Goal: Check status: Check status

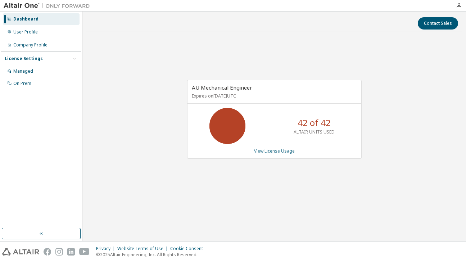
click at [264, 152] on link "View License Usage" at bounding box center [274, 151] width 41 height 6
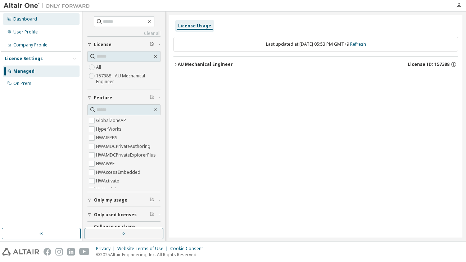
click at [36, 20] on div "Dashboard" at bounding box center [25, 19] width 24 height 6
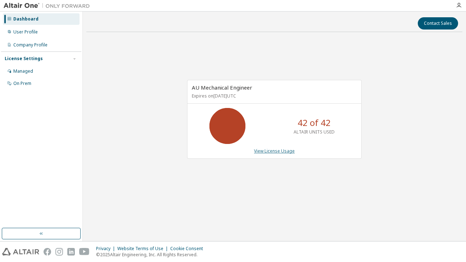
click at [293, 154] on link "View License Usage" at bounding box center [274, 151] width 41 height 6
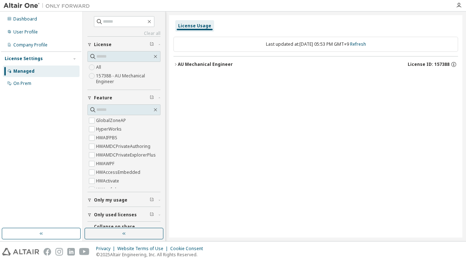
click at [174, 66] on icon "button" at bounding box center [175, 64] width 4 height 4
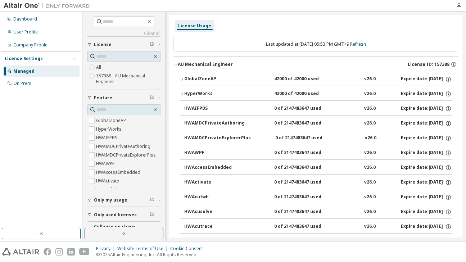
click at [186, 77] on div "GlobalZoneAP" at bounding box center [216, 79] width 65 height 6
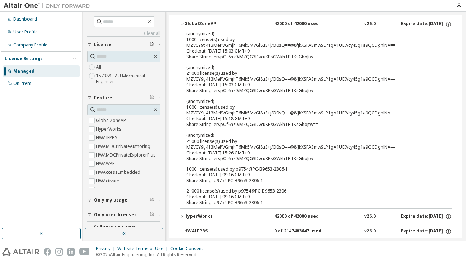
scroll to position [72, 0]
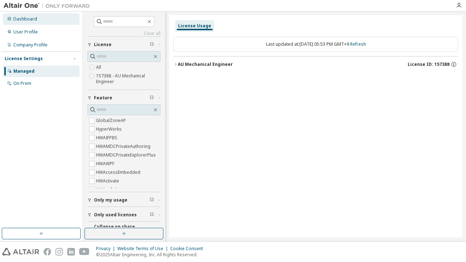
click at [38, 16] on div "Dashboard" at bounding box center [41, 19] width 77 height 12
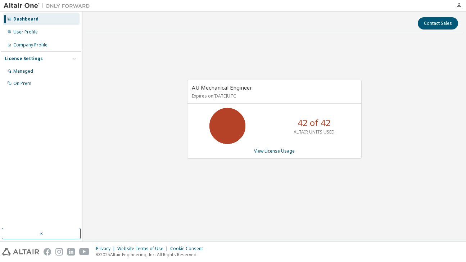
click at [279, 198] on div "AU Mechanical Engineer Expires on July 10, 2026 UTC 42 of 42 ALTAIR UNITS USED …" at bounding box center [274, 123] width 376 height 170
click at [286, 151] on link "View License Usage" at bounding box center [274, 151] width 41 height 6
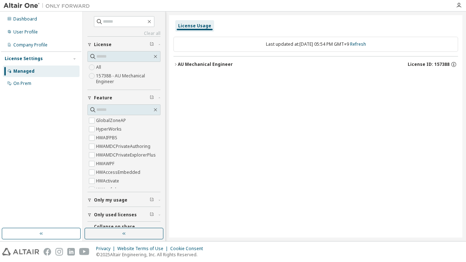
click at [176, 65] on icon "button" at bounding box center [175, 64] width 4 height 4
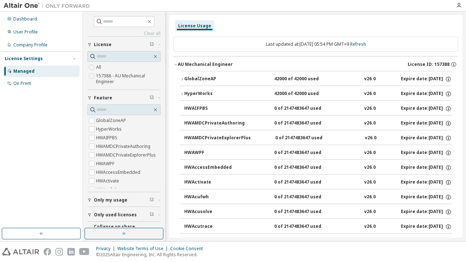
click at [184, 77] on div "GlobalZoneAP" at bounding box center [216, 79] width 65 height 6
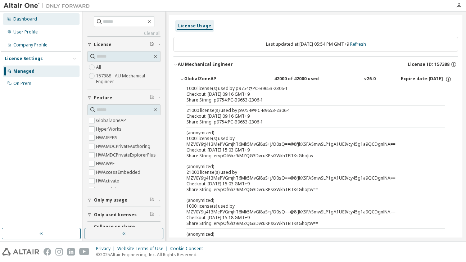
click at [24, 22] on div "Dashboard" at bounding box center [41, 19] width 77 height 12
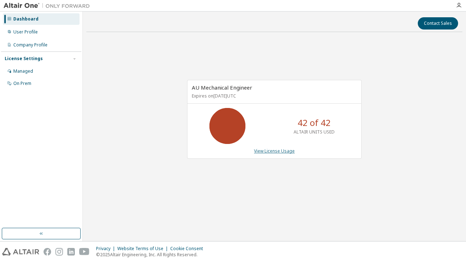
click at [269, 154] on link "View License Usage" at bounding box center [274, 151] width 41 height 6
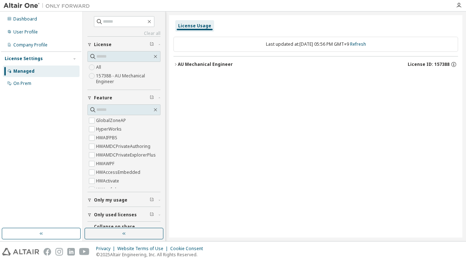
click at [176, 65] on icon "button" at bounding box center [175, 64] width 4 height 4
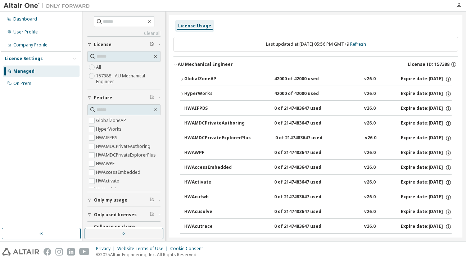
click at [182, 77] on icon "button" at bounding box center [182, 79] width 4 height 4
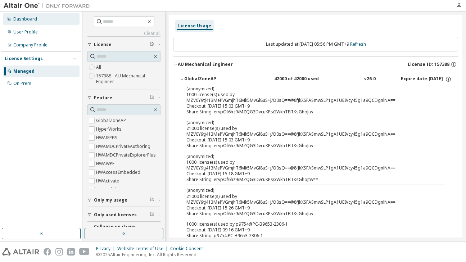
click at [35, 20] on div "Dashboard" at bounding box center [41, 19] width 77 height 12
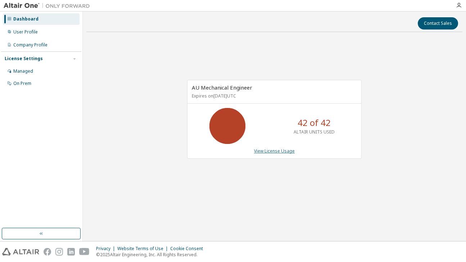
click at [275, 152] on link "View License Usage" at bounding box center [274, 151] width 41 height 6
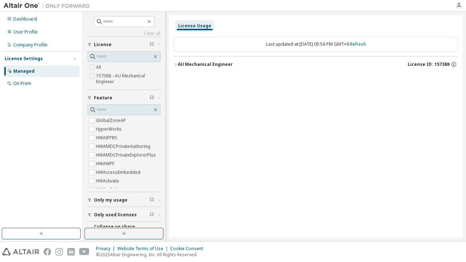
click at [178, 64] on div "AU Mechanical Engineer" at bounding box center [205, 65] width 55 height 6
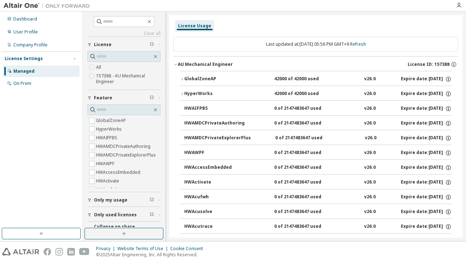
click at [181, 77] on icon "button" at bounding box center [182, 79] width 4 height 4
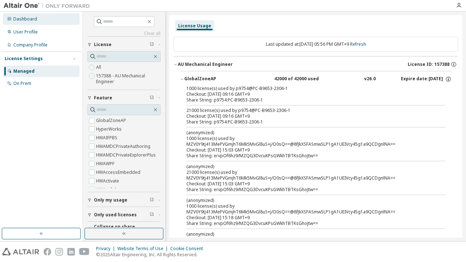
click at [12, 22] on div "Dashboard" at bounding box center [41, 19] width 77 height 12
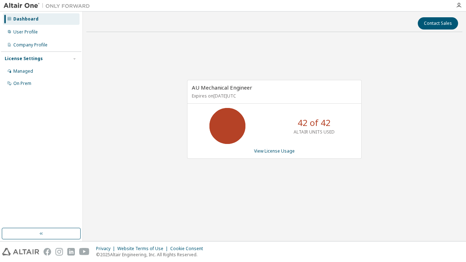
click at [28, 16] on div "Dashboard" at bounding box center [25, 19] width 25 height 6
click at [35, 32] on div "User Profile" at bounding box center [25, 32] width 24 height 6
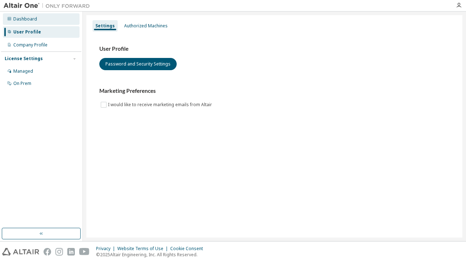
drag, startPoint x: 35, startPoint y: 32, endPoint x: 33, endPoint y: 23, distance: 9.1
click at [33, 23] on div "Dashboard" at bounding box center [41, 19] width 77 height 12
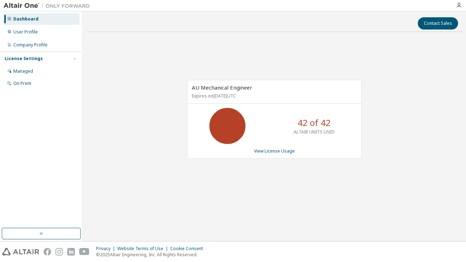
click at [281, 155] on div "AU Mechanical Engineer Expires on July 10, 2026 UTC 42 of 42 ALTAIR UNITS USED …" at bounding box center [274, 119] width 175 height 79
click at [281, 148] on link "View License Usage" at bounding box center [274, 151] width 41 height 6
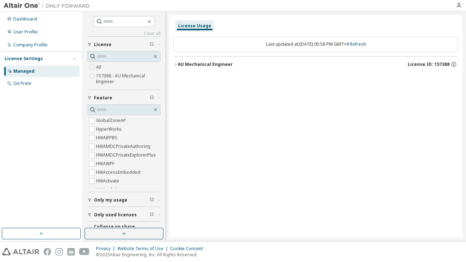
click at [181, 63] on div "AU Mechanical Engineer" at bounding box center [205, 65] width 55 height 6
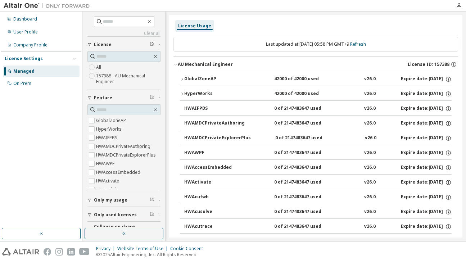
click at [177, 63] on icon "button" at bounding box center [175, 64] width 4 height 4
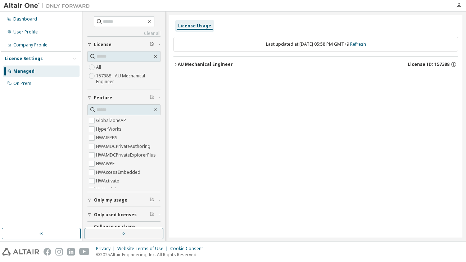
click at [180, 63] on div "AU Mechanical Engineer" at bounding box center [205, 65] width 55 height 6
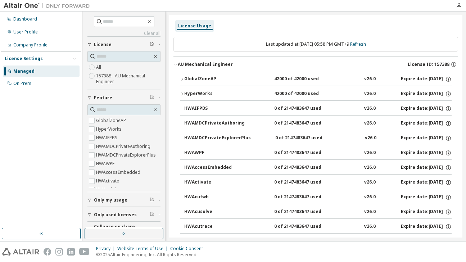
click at [180, 74] on button "GlobalZoneAP 42000 of 42000 used v26.0 Expire date: [DATE]" at bounding box center [316, 79] width 272 height 16
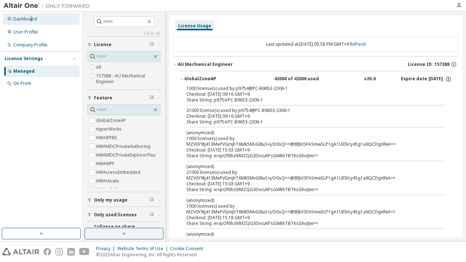
drag, startPoint x: 30, startPoint y: 15, endPoint x: 40, endPoint y: 20, distance: 10.8
click at [29, 15] on div "Dashboard" at bounding box center [41, 19] width 77 height 12
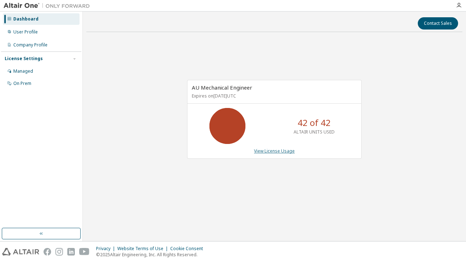
click at [268, 149] on link "View License Usage" at bounding box center [274, 151] width 41 height 6
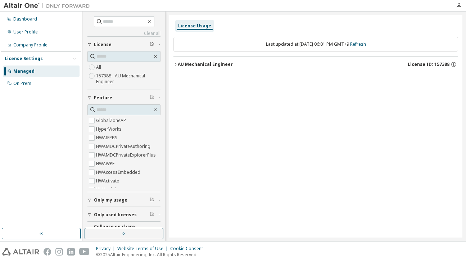
click at [173, 63] on icon "button" at bounding box center [175, 64] width 4 height 4
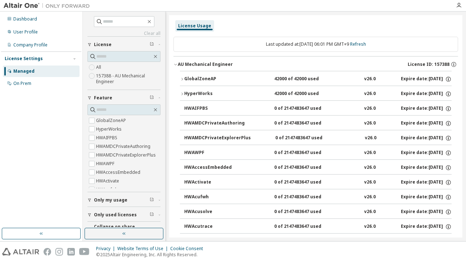
click at [182, 75] on button "GlobalZoneAP 42000 of 42000 used v26.0 Expire date: [DATE]" at bounding box center [316, 79] width 272 height 16
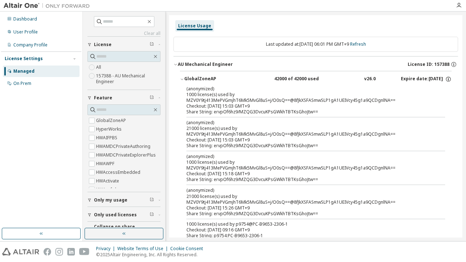
click at [181, 78] on icon "button" at bounding box center [182, 79] width 4 height 4
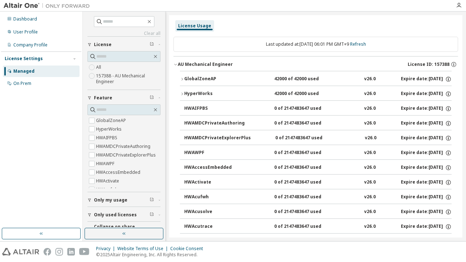
click at [185, 80] on div "GlobalZoneAP" at bounding box center [216, 79] width 65 height 6
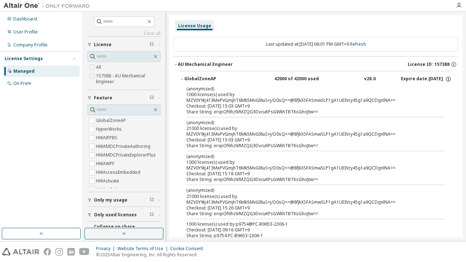
click at [181, 80] on icon "button" at bounding box center [182, 79] width 4 height 4
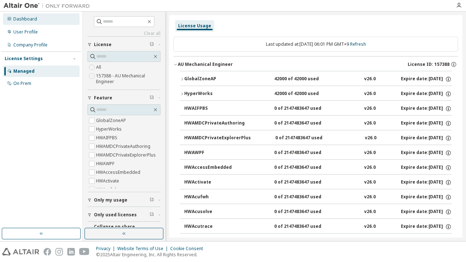
click at [42, 23] on div "Dashboard" at bounding box center [41, 19] width 77 height 12
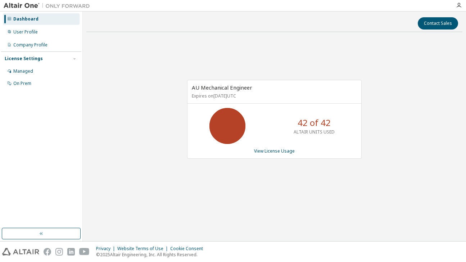
click at [25, 18] on div "Dashboard" at bounding box center [25, 19] width 25 height 6
click at [277, 153] on link "View License Usage" at bounding box center [274, 151] width 41 height 6
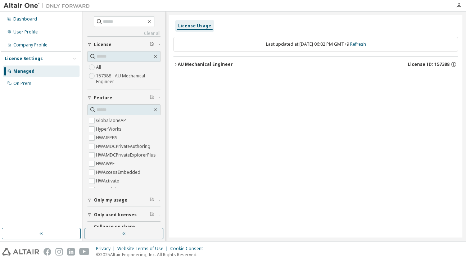
click at [177, 67] on button "AU Mechanical Engineer License ID: 157388" at bounding box center [315, 64] width 285 height 16
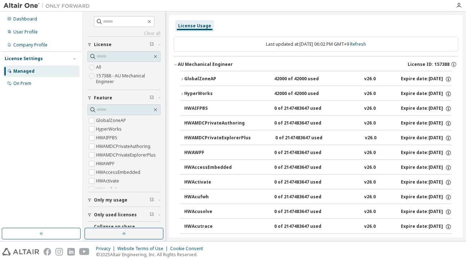
click at [186, 79] on div "GlobalZoneAP" at bounding box center [216, 79] width 65 height 6
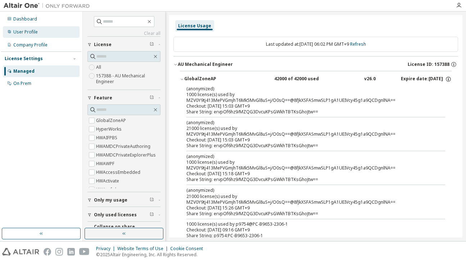
click at [31, 27] on div "User Profile" at bounding box center [41, 32] width 77 height 12
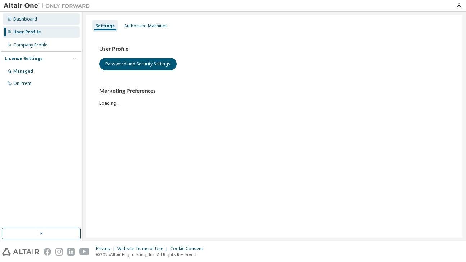
click at [30, 24] on div "Dashboard" at bounding box center [41, 19] width 77 height 12
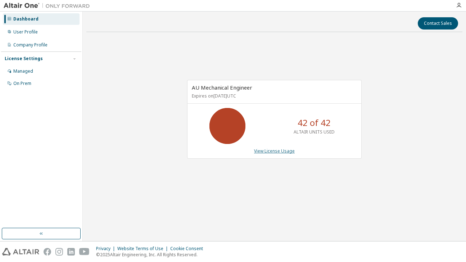
click at [277, 153] on link "View License Usage" at bounding box center [274, 151] width 41 height 6
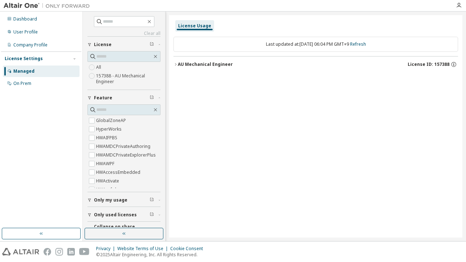
click at [177, 65] on icon "button" at bounding box center [175, 64] width 4 height 4
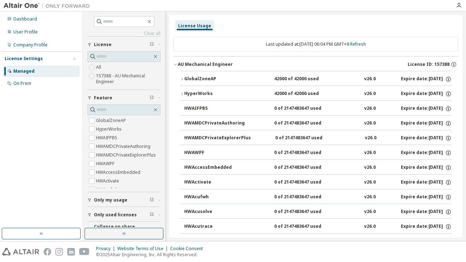
click at [182, 80] on icon "button" at bounding box center [181, 79] width 1 height 3
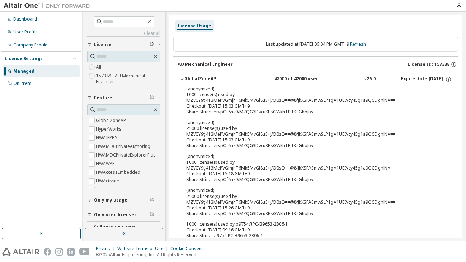
scroll to position [72, 0]
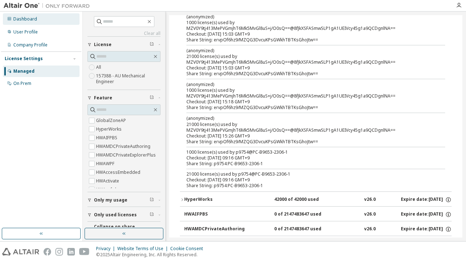
click at [37, 22] on div "Dashboard" at bounding box center [41, 19] width 77 height 12
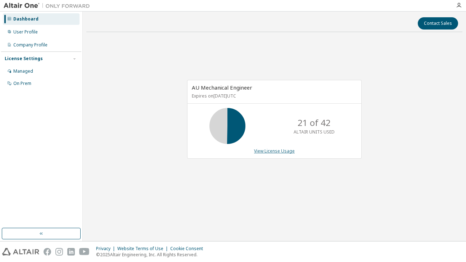
click at [286, 149] on link "View License Usage" at bounding box center [274, 151] width 41 height 6
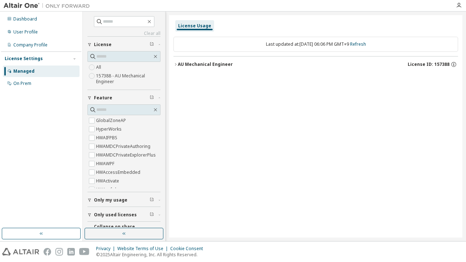
click at [176, 65] on icon "button" at bounding box center [175, 64] width 4 height 4
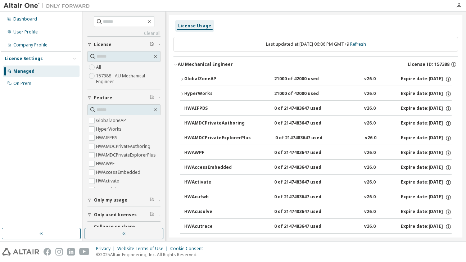
click at [180, 76] on button "GlobalZoneAP 21000 of 42000 used v26.0 Expire date: [DATE]" at bounding box center [316, 79] width 272 height 16
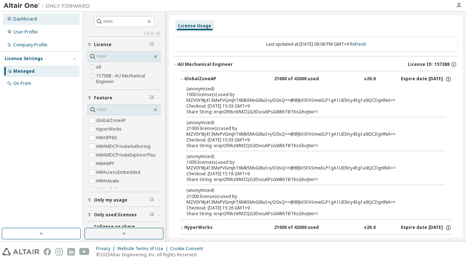
click at [35, 23] on div "Dashboard" at bounding box center [41, 19] width 77 height 12
